Goal: Task Accomplishment & Management: Manage account settings

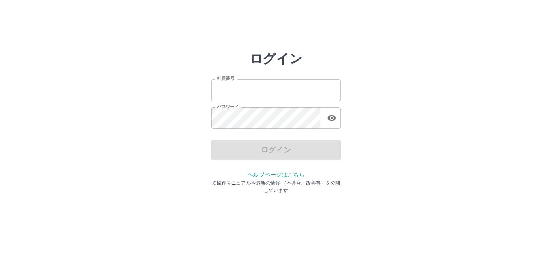
type input "*******"
click at [240, 156] on div "ログイン" at bounding box center [275, 150] width 129 height 20
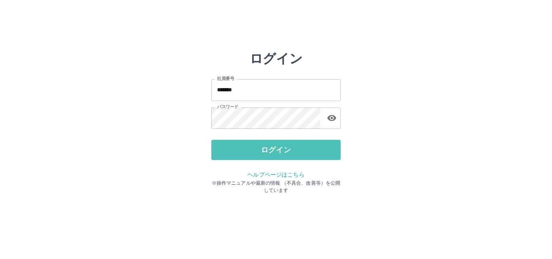
click at [240, 156] on button "ログイン" at bounding box center [275, 150] width 129 height 20
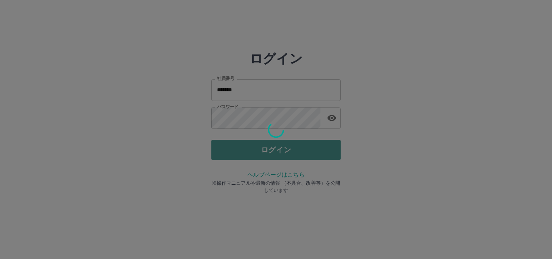
drag, startPoint x: 0, startPoint y: 0, endPoint x: 240, endPoint y: 156, distance: 286.5
click at [240, 156] on div "ログイン 社員番号 ******* 社員番号 パスワード パスワード ログイン ヘルプページはこちら ※操作マニュアルや最新の情報 （不具合、改善等）を公開し…" at bounding box center [275, 115] width 129 height 129
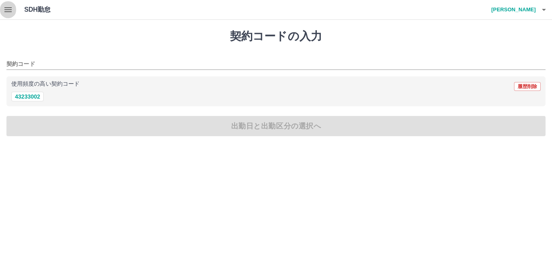
click at [11, 9] on icon "button" at bounding box center [8, 10] width 10 height 10
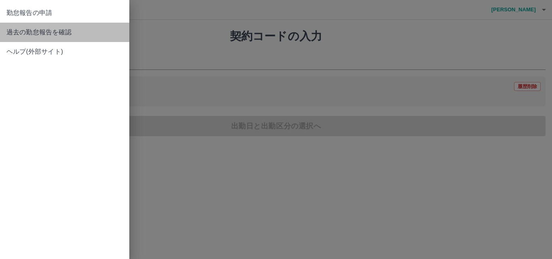
click at [53, 34] on span "過去の勤怠報告を確認" at bounding box center [64, 32] width 116 height 10
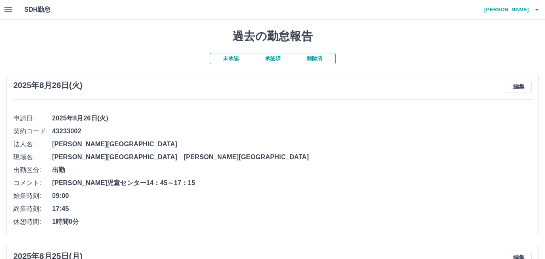
click at [263, 63] on button "承認済" at bounding box center [273, 58] width 42 height 11
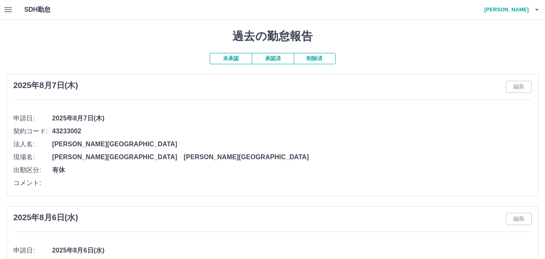
click at [234, 56] on button "未承認" at bounding box center [231, 58] width 42 height 11
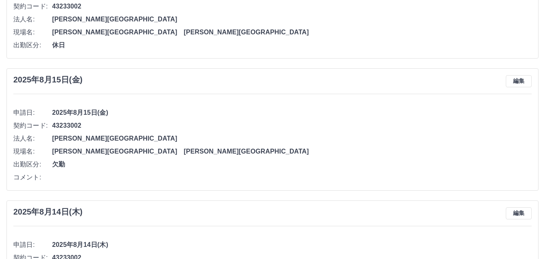
scroll to position [1454, 0]
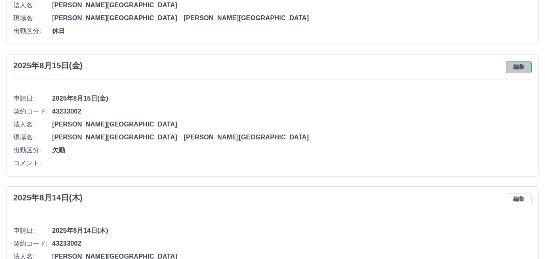
click at [515, 67] on button "編集" at bounding box center [519, 67] width 26 height 12
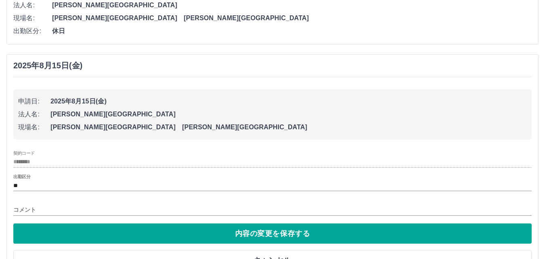
scroll to position [1495, 0]
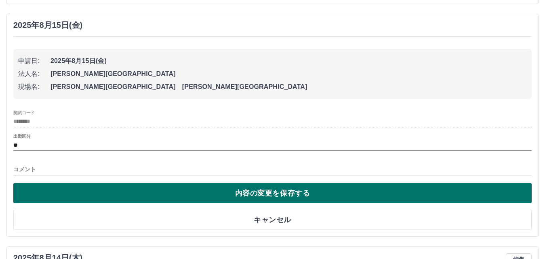
click at [183, 197] on button "内容の変更を保存する" at bounding box center [272, 193] width 518 height 20
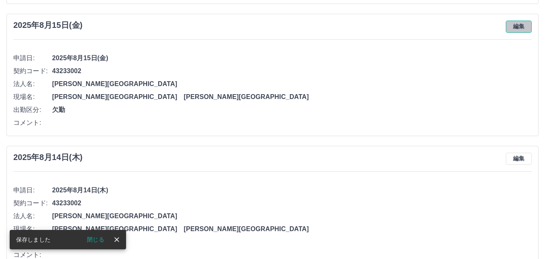
click at [512, 27] on button "編集" at bounding box center [519, 27] width 26 height 12
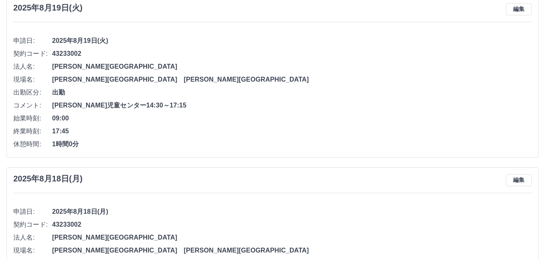
scroll to position [929, 0]
